Goal: Task Accomplishment & Management: Manage account settings

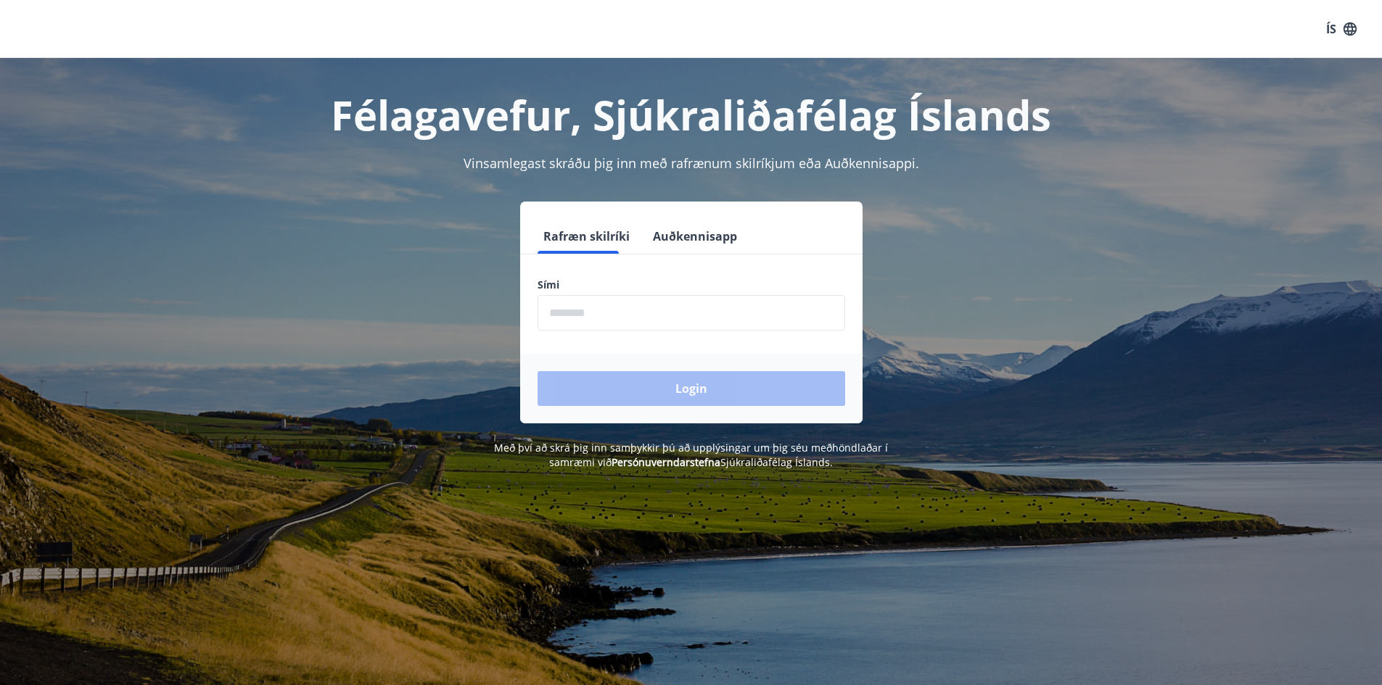
click at [606, 323] on input "phone" at bounding box center [691, 313] width 308 height 36
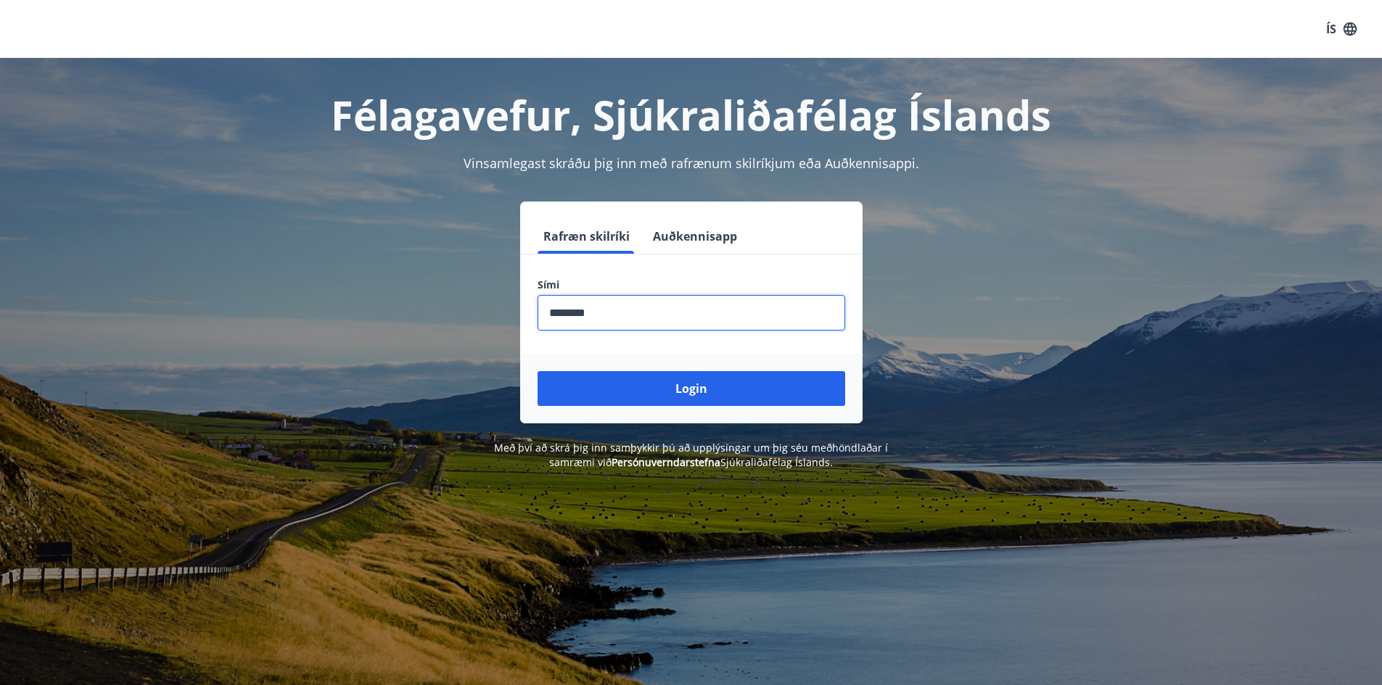
type input "********"
click at [537, 371] on button "Login" at bounding box center [691, 388] width 308 height 35
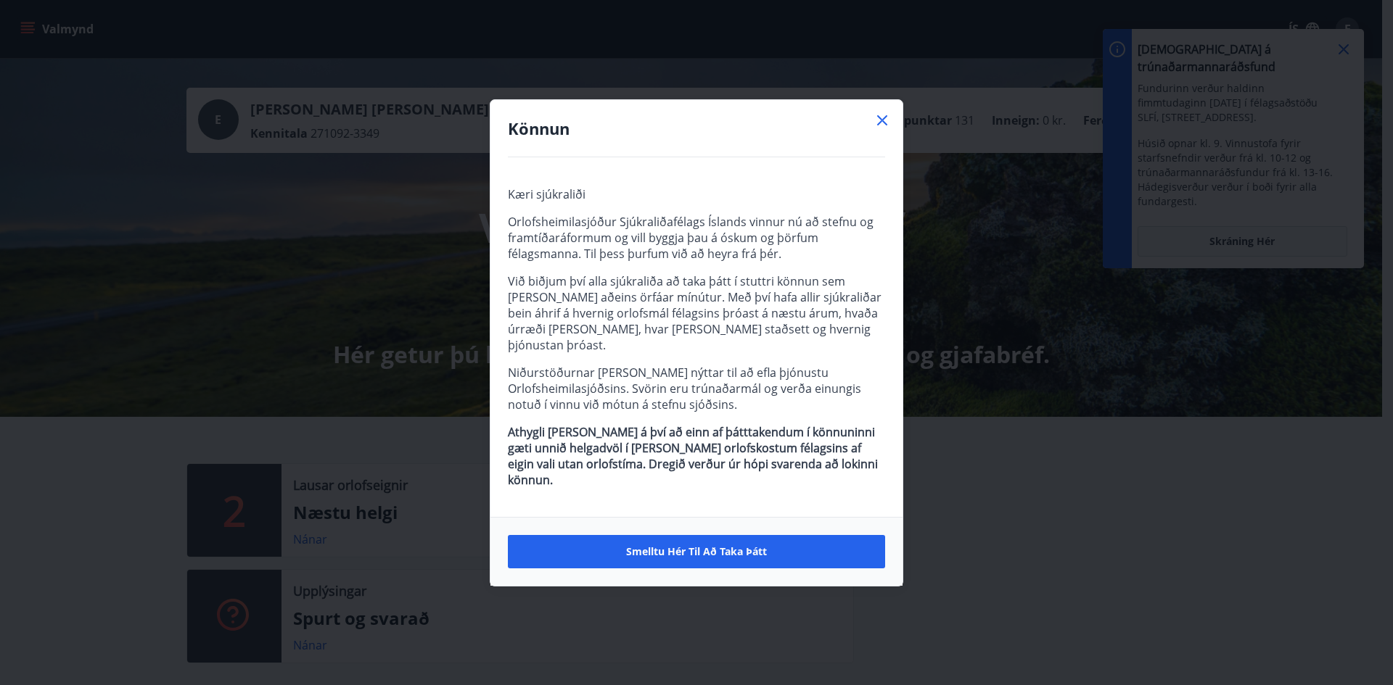
click at [883, 129] on icon at bounding box center [881, 120] width 17 height 17
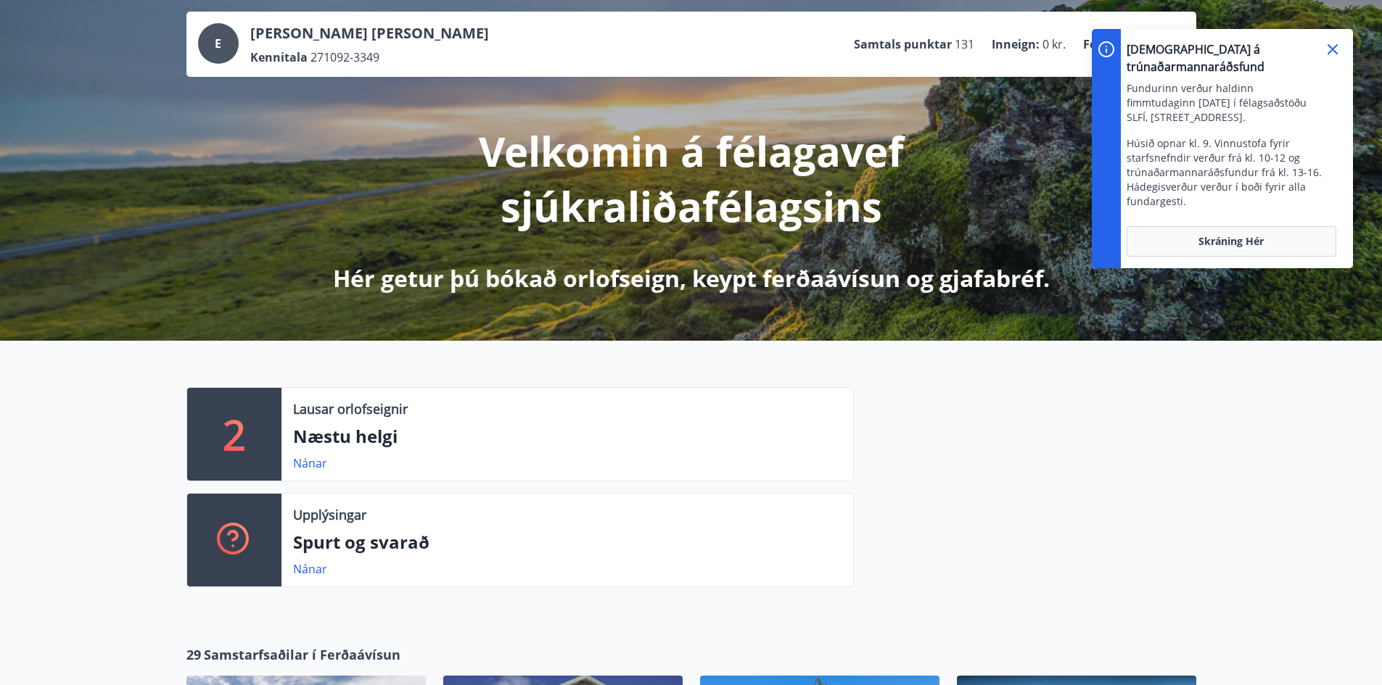
scroll to position [145, 0]
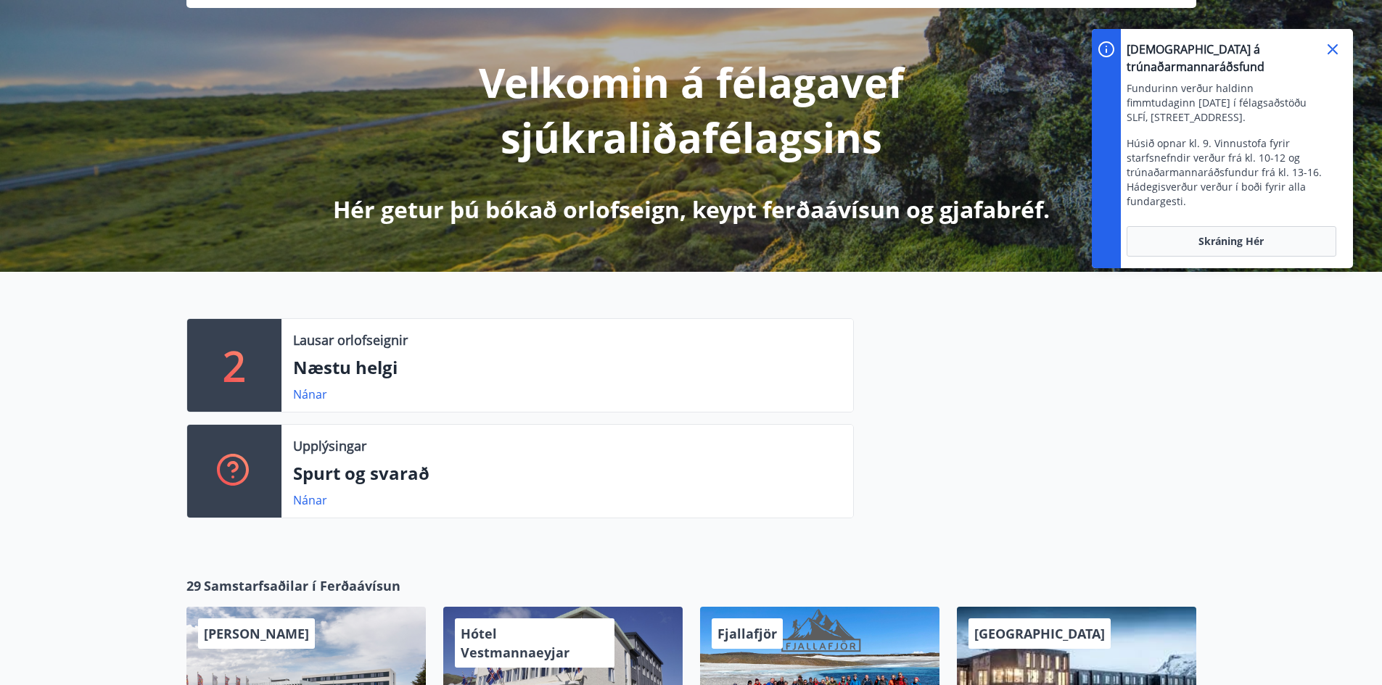
click at [1333, 58] on div "Skráning á trúnaðarmannaráðsfund Fundurinn verður haldinn fimmtudaginn [DATE] í…" at bounding box center [1236, 131] width 220 height 180
click at [1336, 53] on icon at bounding box center [1332, 49] width 10 height 10
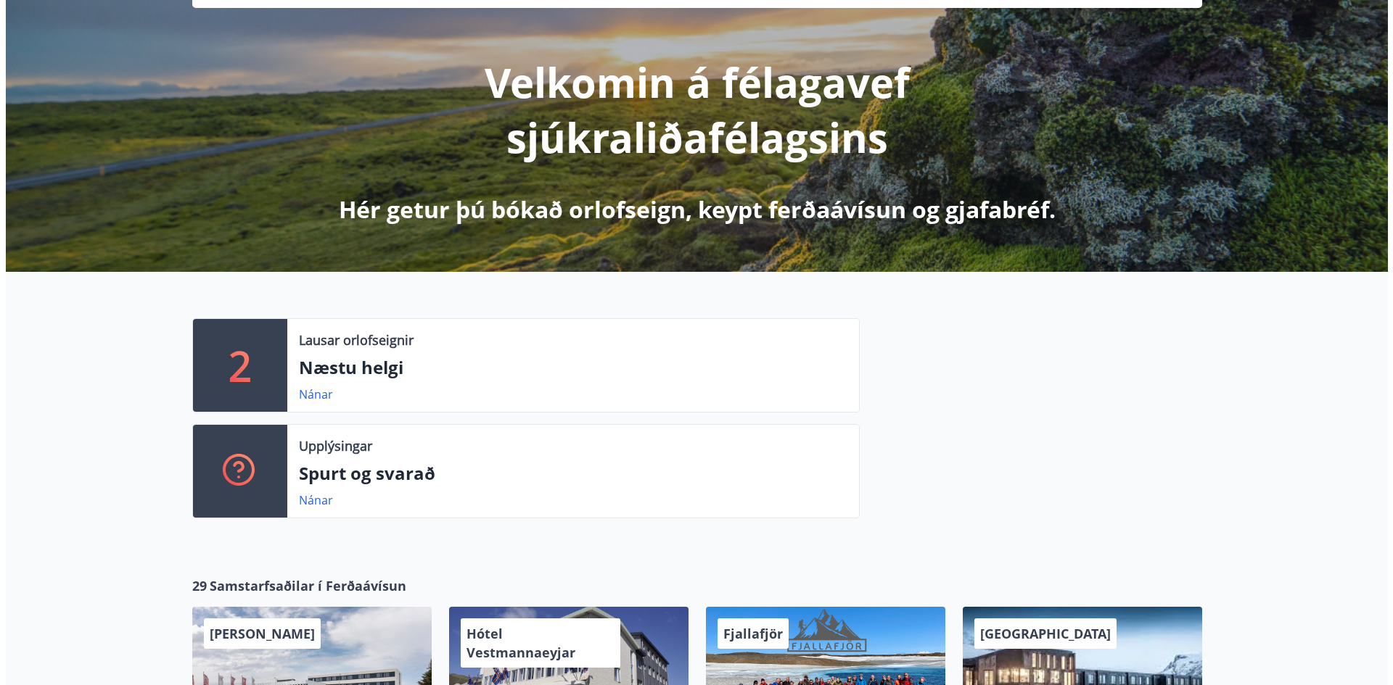
scroll to position [25, 0]
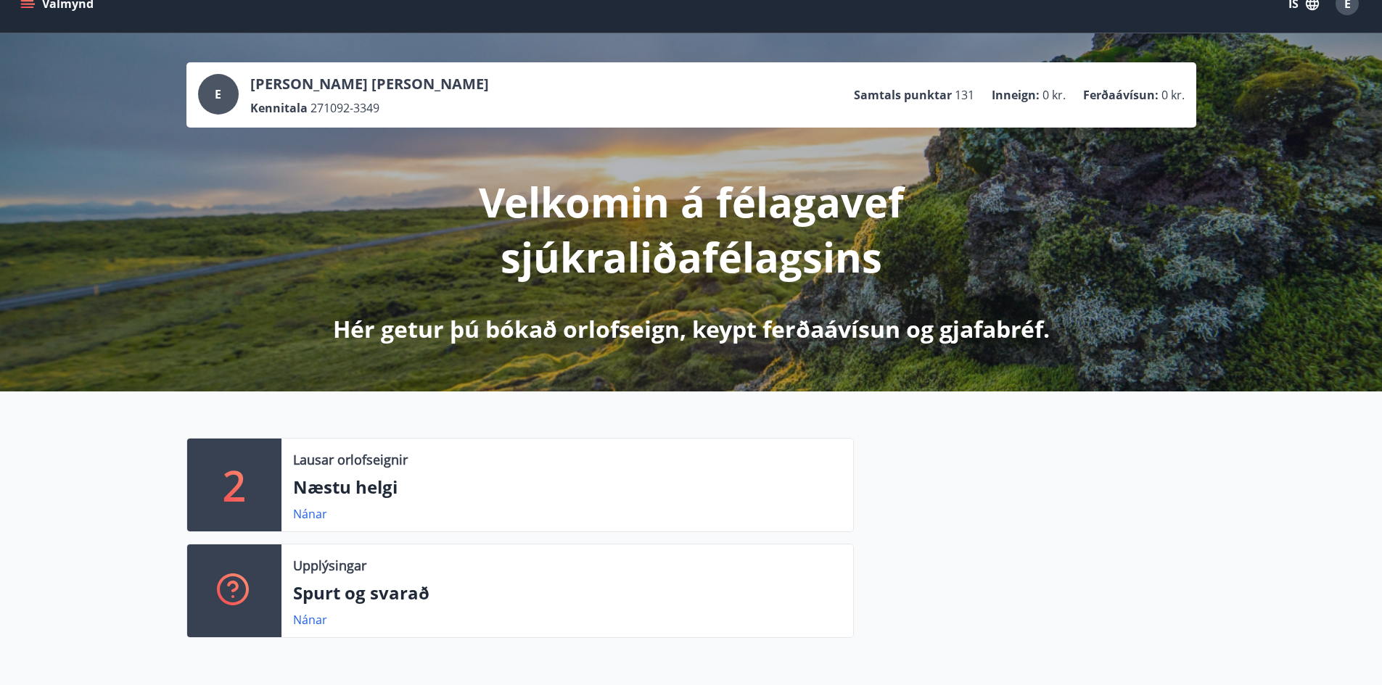
drag, startPoint x: 1379, startPoint y: 84, endPoint x: 1382, endPoint y: -3, distance: 87.1
click at [28, 1] on icon "menu" at bounding box center [27, 0] width 13 height 1
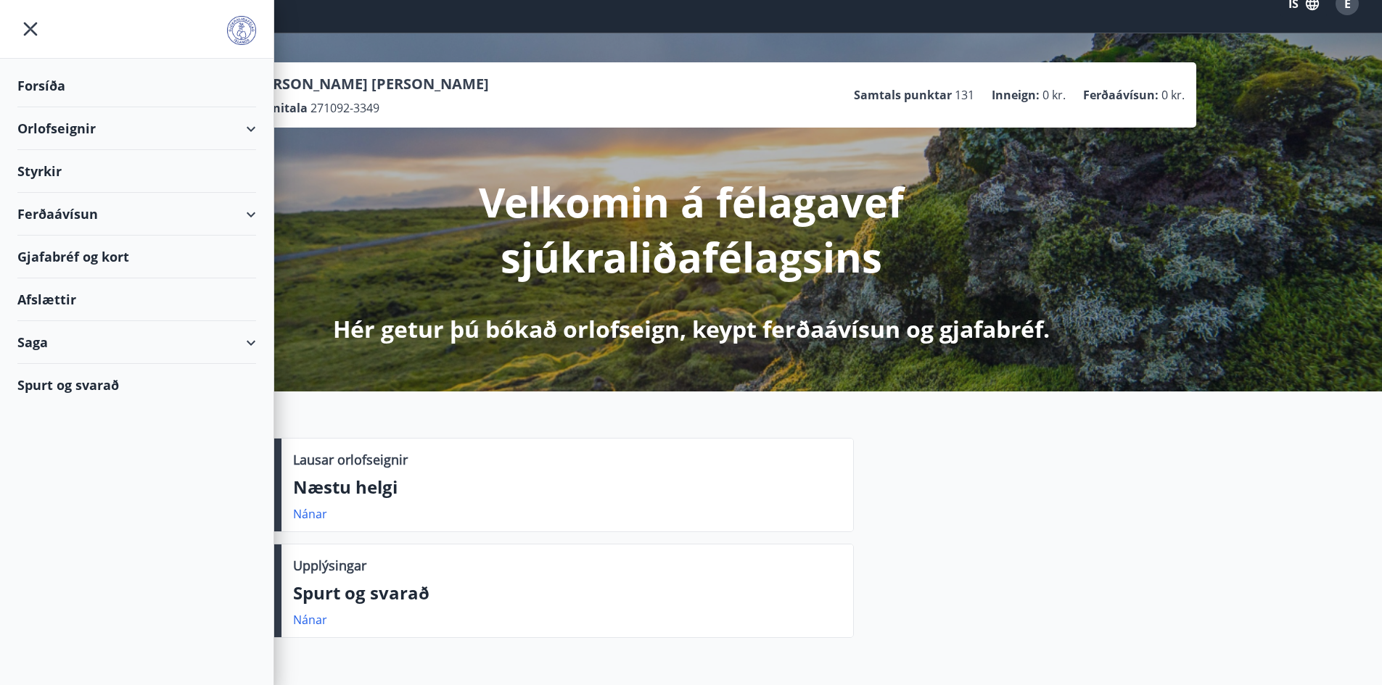
click at [138, 255] on div "Gjafabréf og kort" at bounding box center [136, 257] width 239 height 43
click at [1340, 10] on div "E" at bounding box center [1346, 3] width 23 height 23
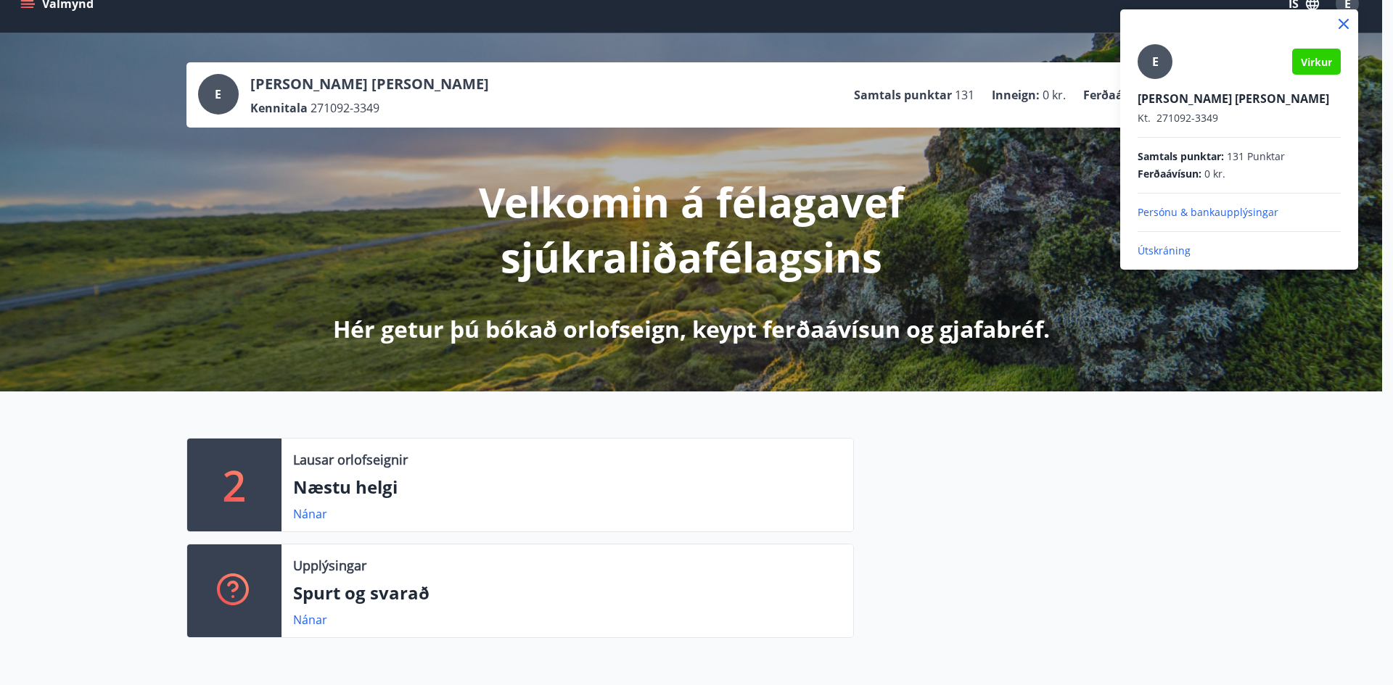
click at [1168, 254] on p "Útskráning" at bounding box center [1238, 251] width 203 height 15
